Goal: Information Seeking & Learning: Learn about a topic

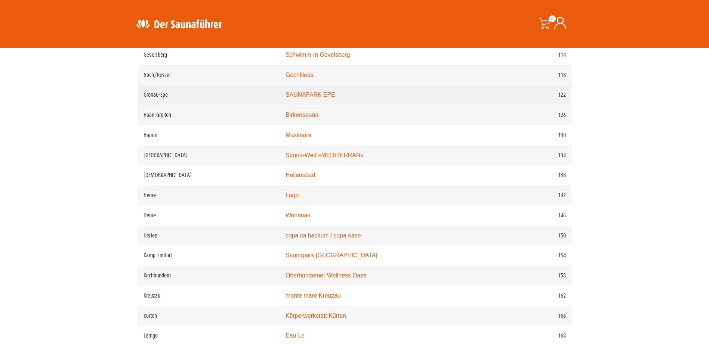
scroll to position [897, 0]
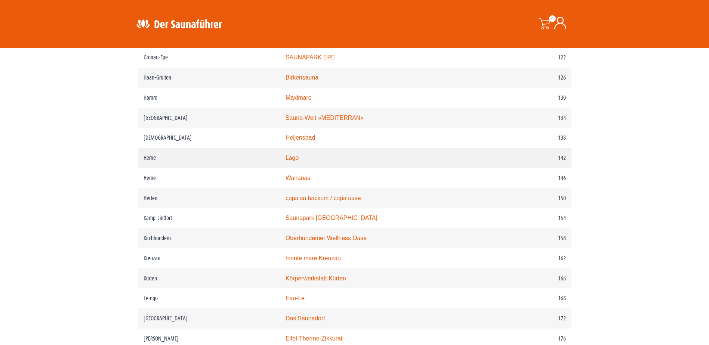
click at [207, 168] on td "Herne" at bounding box center [209, 158] width 142 height 20
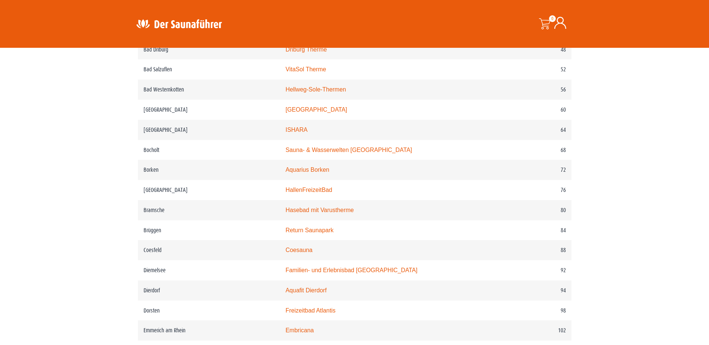
scroll to position [561, 0]
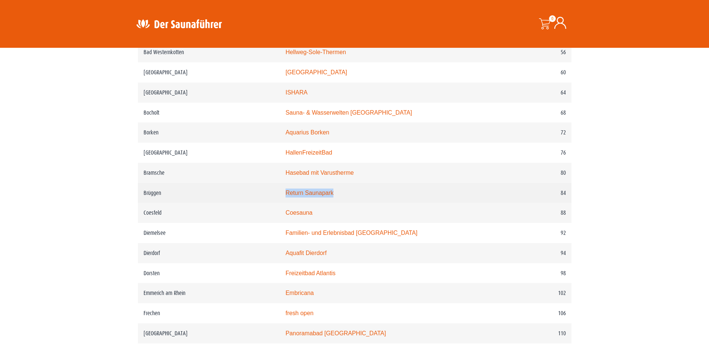
drag, startPoint x: 270, startPoint y: 192, endPoint x: 360, endPoint y: 197, distance: 89.5
click at [360, 197] on tr "Brüggen Return Saunapark 84" at bounding box center [355, 193] width 434 height 20
drag, startPoint x: 360, startPoint y: 197, endPoint x: 317, endPoint y: 198, distance: 43.0
copy tr "Brüggen Return Saunapark"
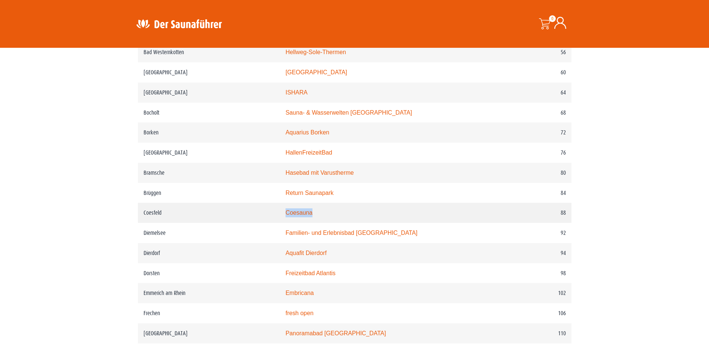
drag, startPoint x: 286, startPoint y: 218, endPoint x: 349, endPoint y: 222, distance: 62.9
click at [349, 222] on tr "Coesfeld Coesauna 88" at bounding box center [355, 213] width 434 height 20
drag, startPoint x: 349, startPoint y: 222, endPoint x: 312, endPoint y: 219, distance: 37.1
copy tr "Coesauna"
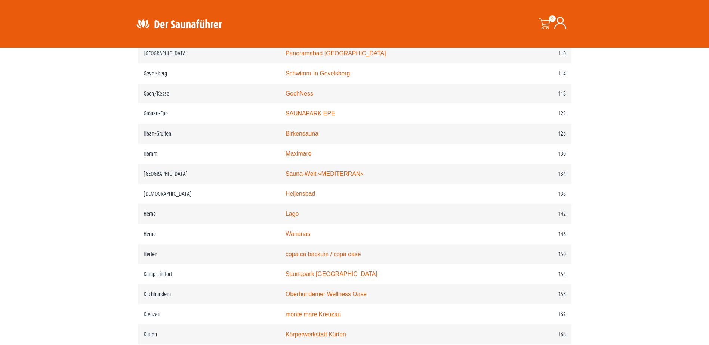
scroll to position [860, 0]
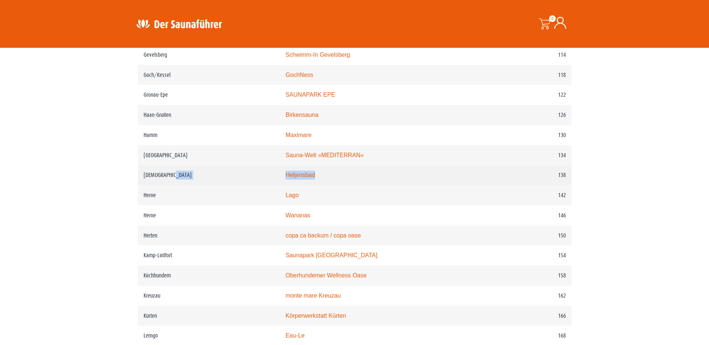
drag, startPoint x: 284, startPoint y: 181, endPoint x: 350, endPoint y: 186, distance: 66.0
click at [350, 185] on tr "[DEMOGRAPHIC_DATA] Heljensbad 138" at bounding box center [355, 175] width 434 height 20
drag, startPoint x: 350, startPoint y: 186, endPoint x: 319, endPoint y: 185, distance: 31.0
copy tr "Heljensbad"
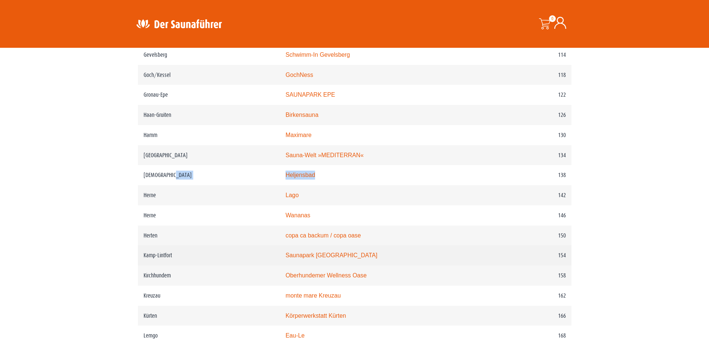
click at [307, 259] on link "Saunapark [GEOGRAPHIC_DATA]" at bounding box center [332, 255] width 92 height 6
drag, startPoint x: 271, startPoint y: 269, endPoint x: 404, endPoint y: 270, distance: 133.4
click at [404, 266] on tr "Kamp-Lintfort Saunapark [GEOGRAPHIC_DATA] 154" at bounding box center [355, 256] width 434 height 20
drag, startPoint x: 404, startPoint y: 270, endPoint x: 349, endPoint y: 267, distance: 55.0
copy tr "Saunapark [GEOGRAPHIC_DATA]"
